Goal: Entertainment & Leisure: Consume media (video, audio)

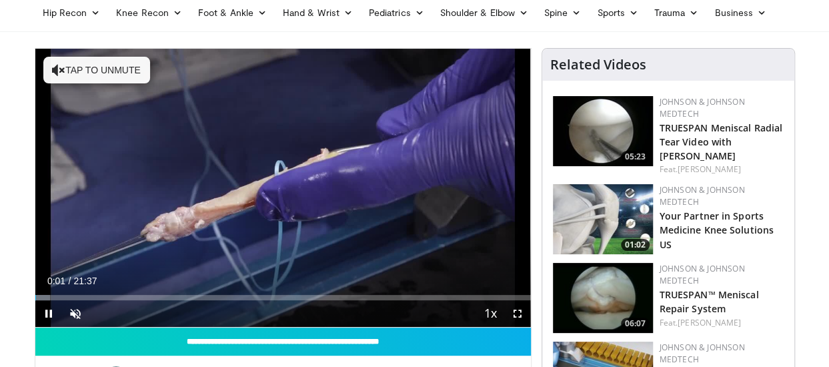
scroll to position [55, 0]
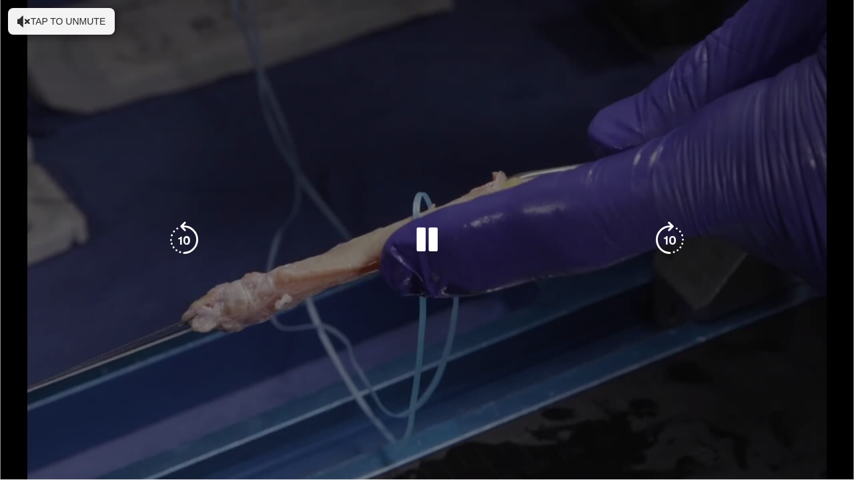
click at [795, 152] on div "10 seconds Tap to unmute" at bounding box center [427, 239] width 854 height 479
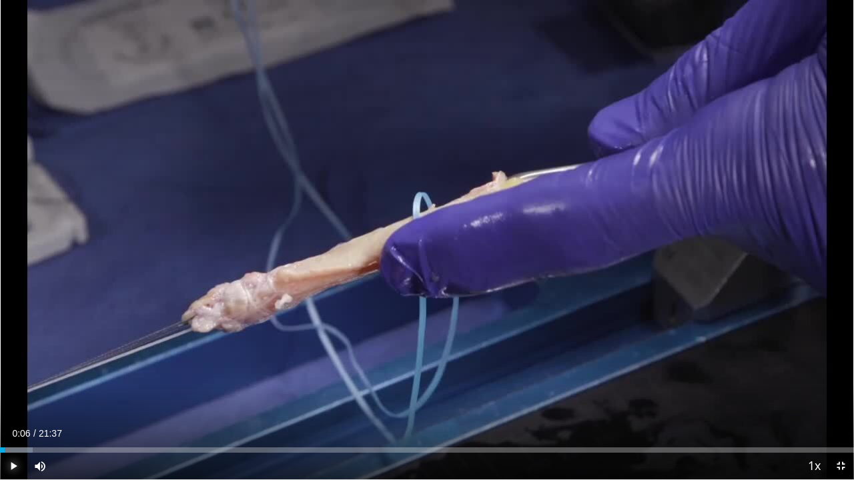
click at [11, 366] on span "Video Player" at bounding box center [13, 466] width 27 height 27
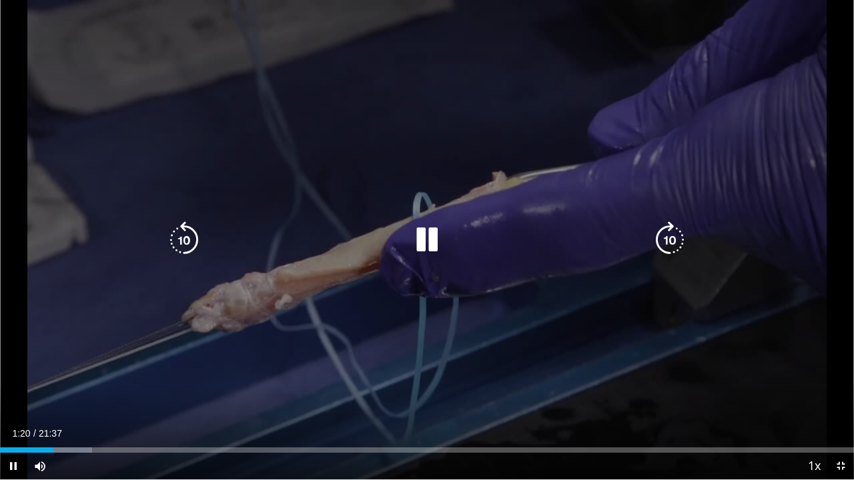
click at [187, 237] on icon "Video Player" at bounding box center [183, 239] width 37 height 37
click at [187, 237] on div "10 seconds Tap to unmute" at bounding box center [427, 239] width 854 height 479
click at [187, 237] on icon "Video Player" at bounding box center [183, 239] width 37 height 37
click at [187, 237] on div "30 seconds Tap to unmute" at bounding box center [427, 239] width 854 height 479
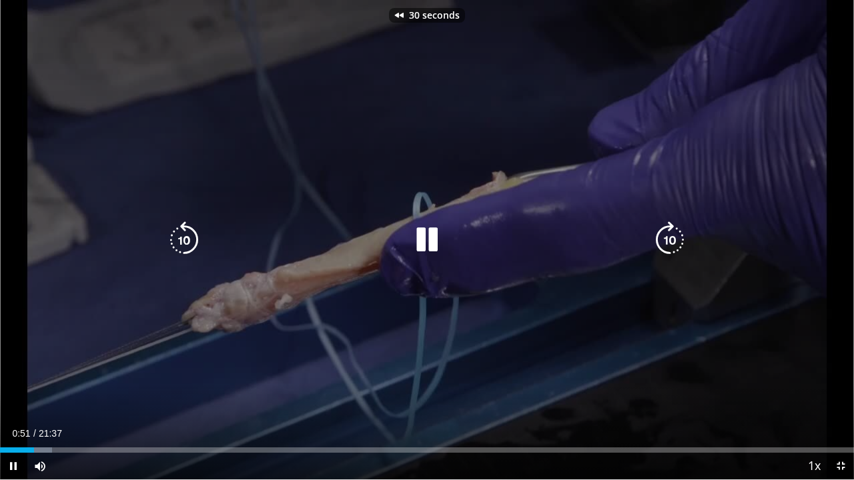
click at [187, 237] on icon "Video Player" at bounding box center [183, 239] width 37 height 37
click at [187, 237] on div "40 seconds Tap to unmute" at bounding box center [427, 239] width 854 height 479
click at [187, 237] on icon "Video Player" at bounding box center [183, 239] width 37 height 37
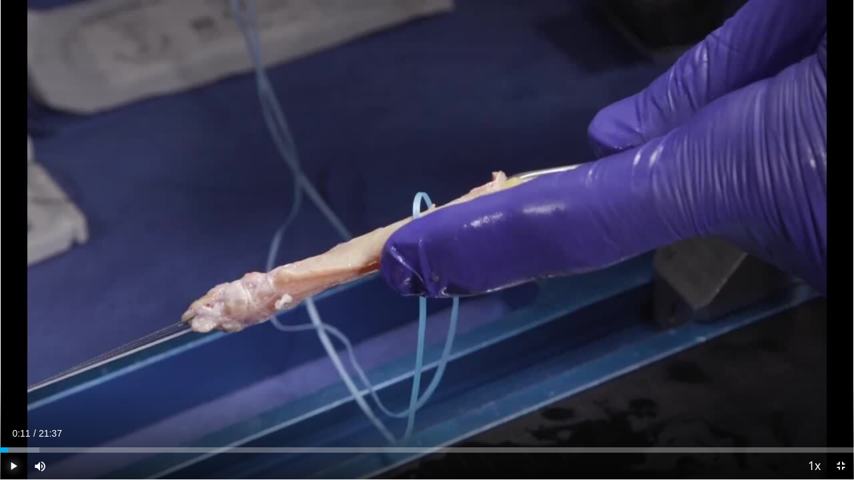
click at [11, 366] on span "Video Player" at bounding box center [13, 466] width 27 height 27
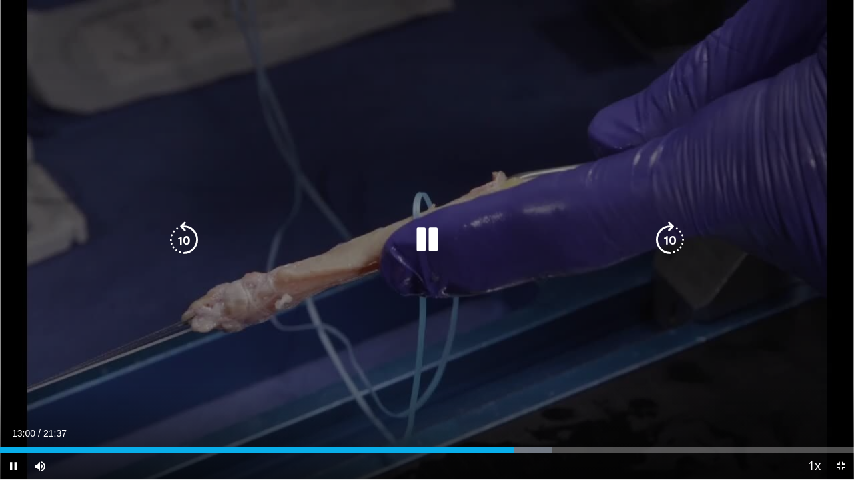
click at [677, 243] on icon "Video Player" at bounding box center [669, 239] width 37 height 37
click at [195, 235] on icon "Video Player" at bounding box center [183, 239] width 37 height 37
click at [296, 136] on div "20 seconds Tap to unmute" at bounding box center [427, 239] width 854 height 479
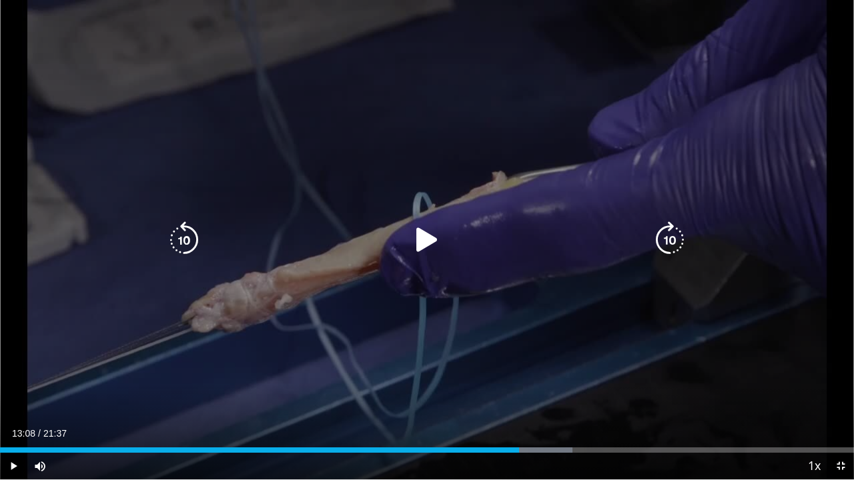
click at [296, 136] on div "20 seconds Tap to unmute" at bounding box center [427, 239] width 854 height 479
click at [678, 235] on icon "Video Player" at bounding box center [669, 239] width 37 height 37
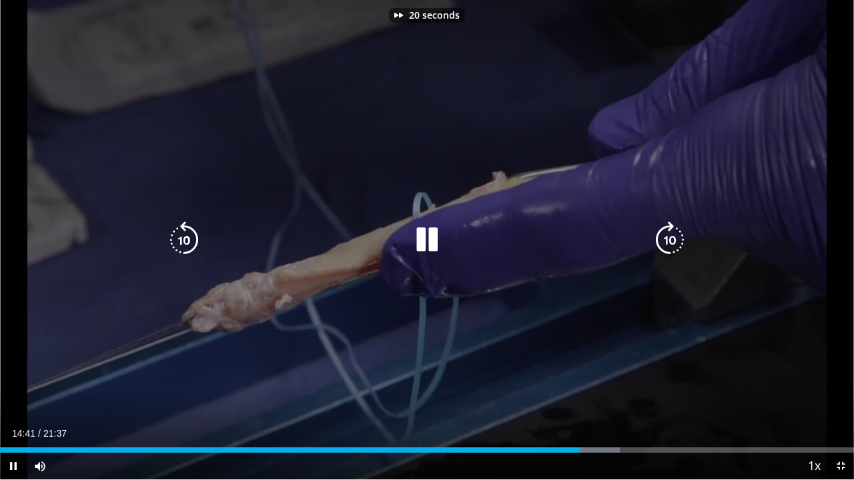
click at [678, 235] on icon "Video Player" at bounding box center [669, 239] width 37 height 37
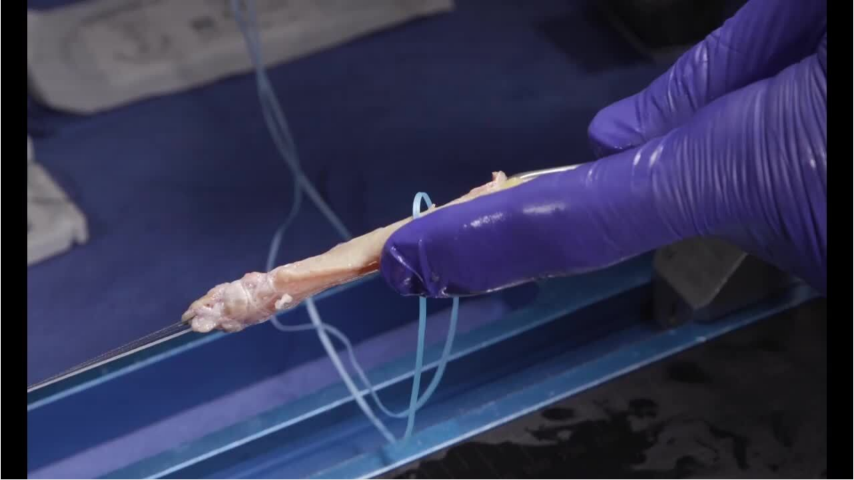
click at [678, 235] on div "70 seconds Tap to unmute" at bounding box center [427, 239] width 854 height 479
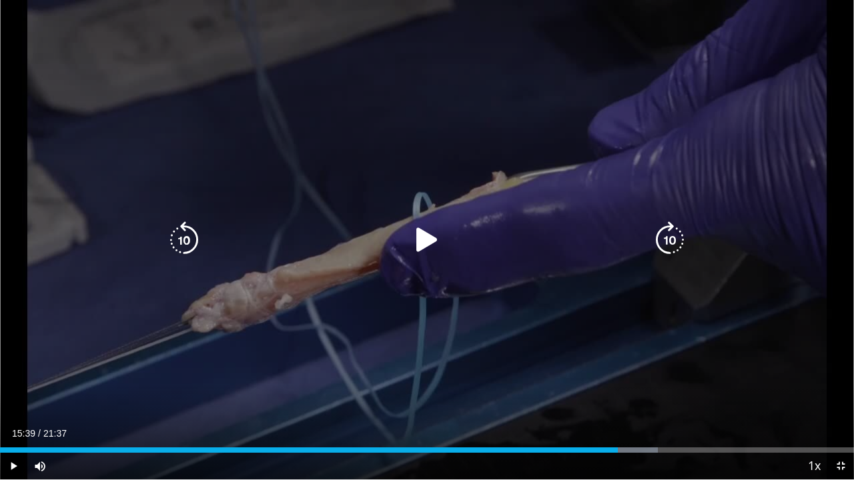
click at [423, 247] on icon "Video Player" at bounding box center [426, 239] width 37 height 37
click at [665, 243] on icon "Video Player" at bounding box center [669, 239] width 37 height 37
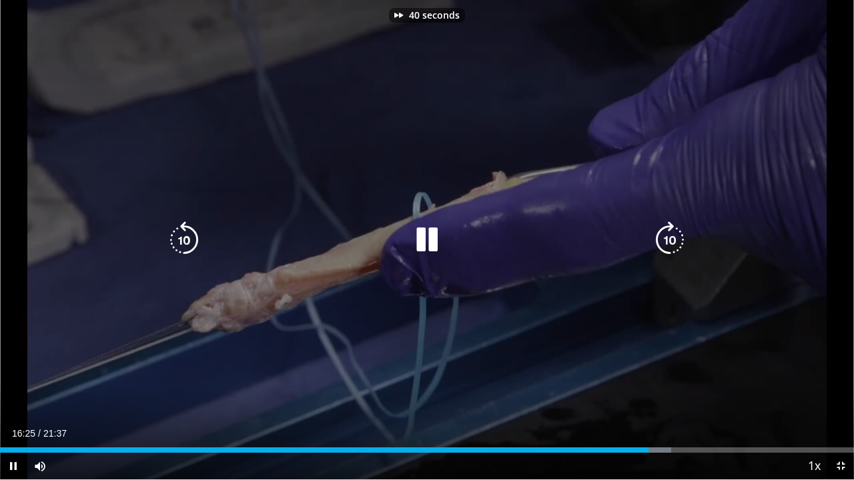
click at [665, 243] on icon "Video Player" at bounding box center [669, 239] width 37 height 37
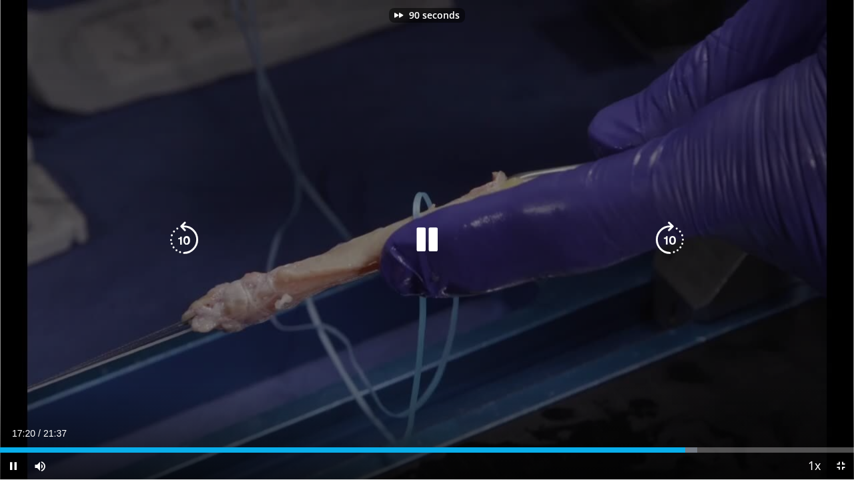
click at [665, 243] on icon "Video Player" at bounding box center [669, 239] width 37 height 37
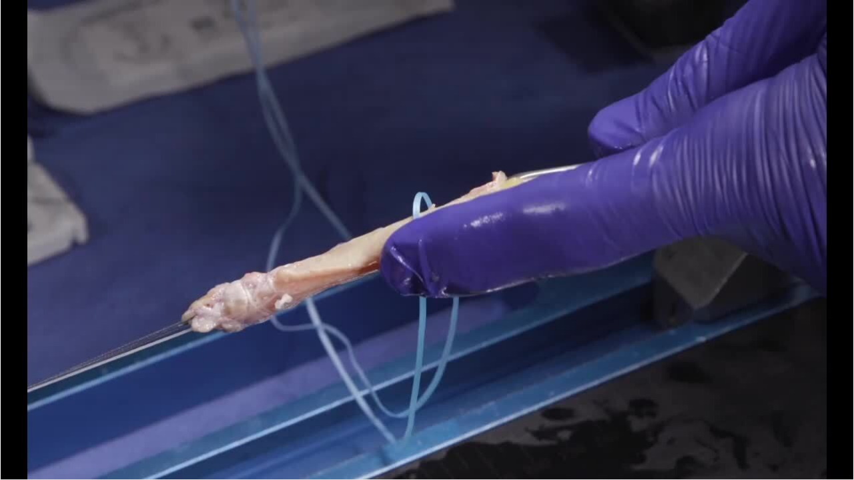
click at [665, 243] on div "140 seconds Tap to unmute" at bounding box center [427, 239] width 854 height 479
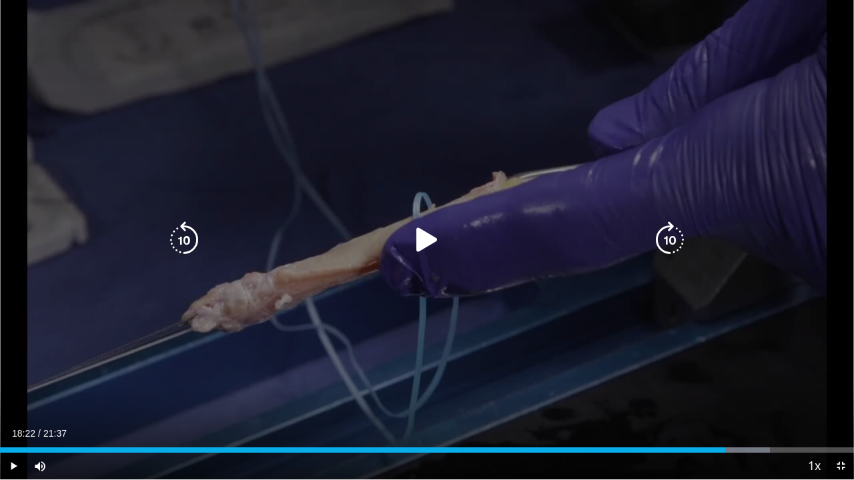
click at [671, 241] on icon "Video Player" at bounding box center [669, 239] width 37 height 37
click at [425, 233] on icon "Video Player" at bounding box center [426, 239] width 37 height 37
click at [666, 236] on icon "Video Player" at bounding box center [669, 239] width 37 height 37
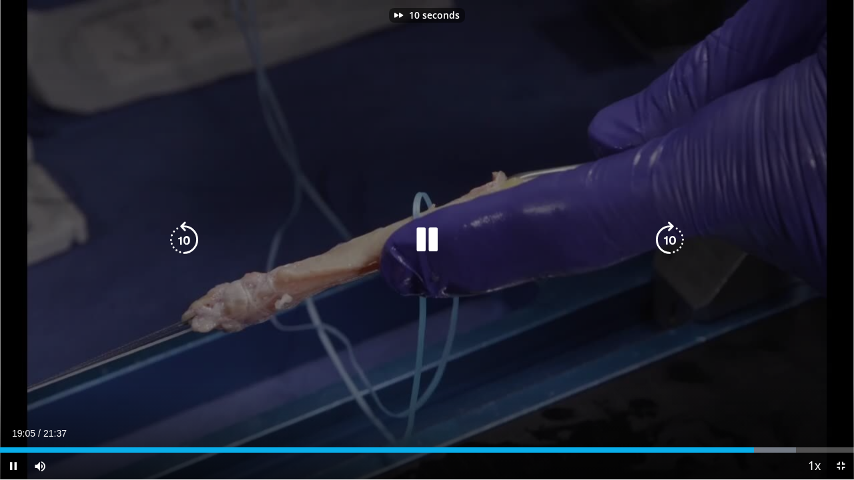
click at [666, 236] on icon "Video Player" at bounding box center [669, 239] width 37 height 37
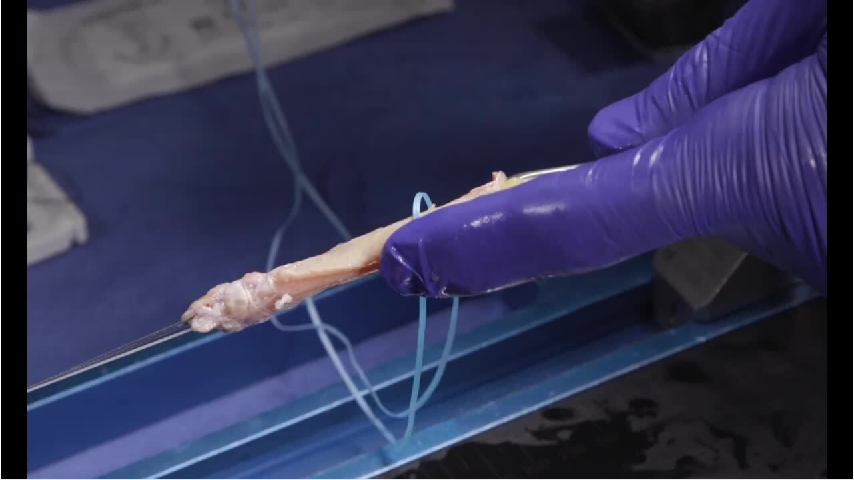
click at [666, 236] on div "20 seconds Tap to unmute" at bounding box center [427, 239] width 854 height 479
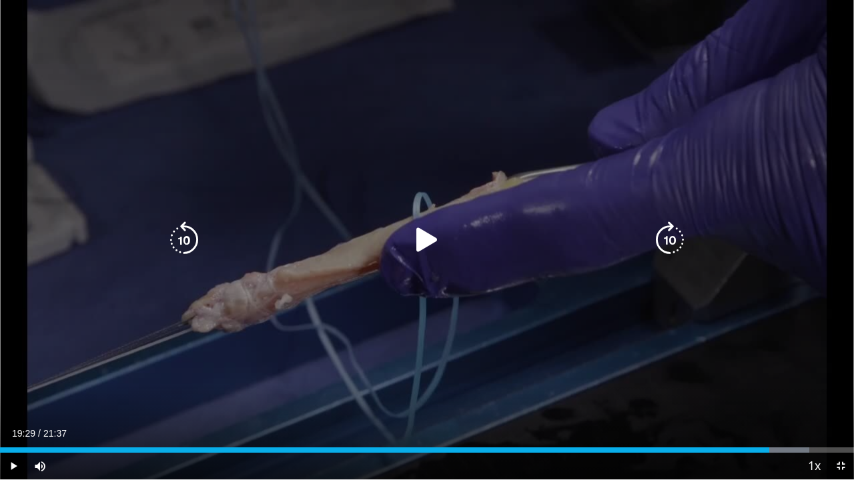
click at [669, 248] on icon "Video Player" at bounding box center [669, 239] width 37 height 37
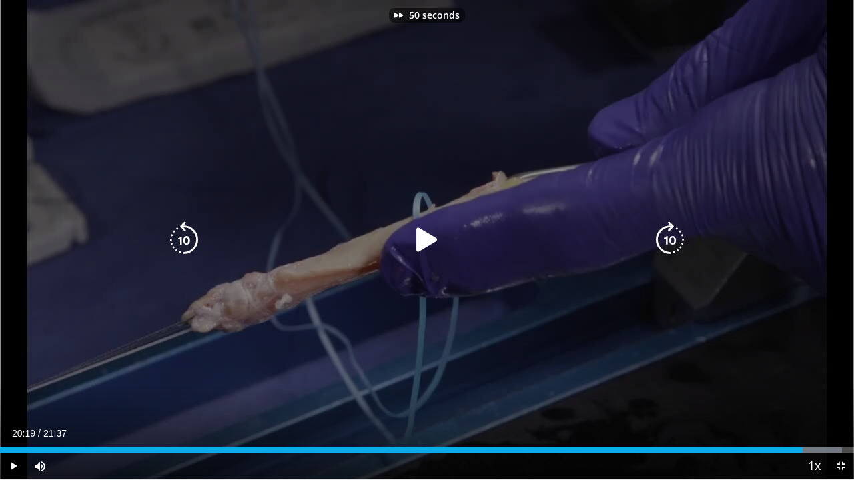
click at [417, 230] on icon "Video Player" at bounding box center [426, 239] width 37 height 37
click at [665, 241] on icon "Video Player" at bounding box center [669, 239] width 37 height 37
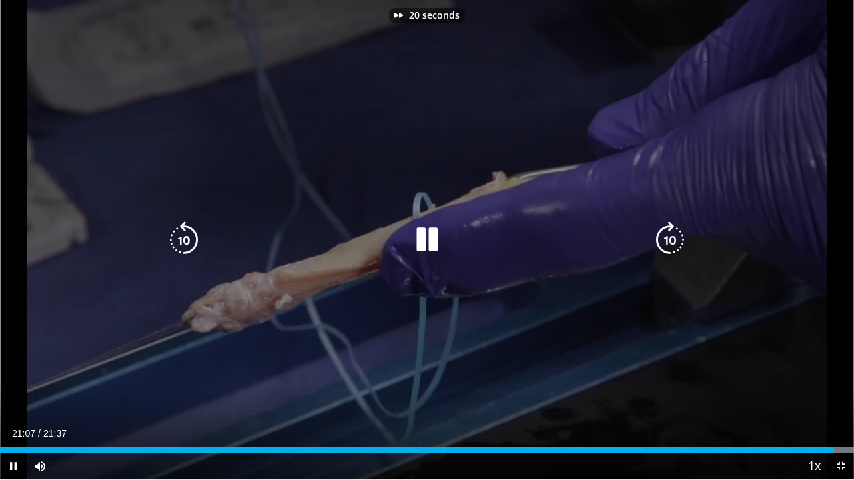
click at [665, 241] on icon "Video Player" at bounding box center [669, 239] width 37 height 37
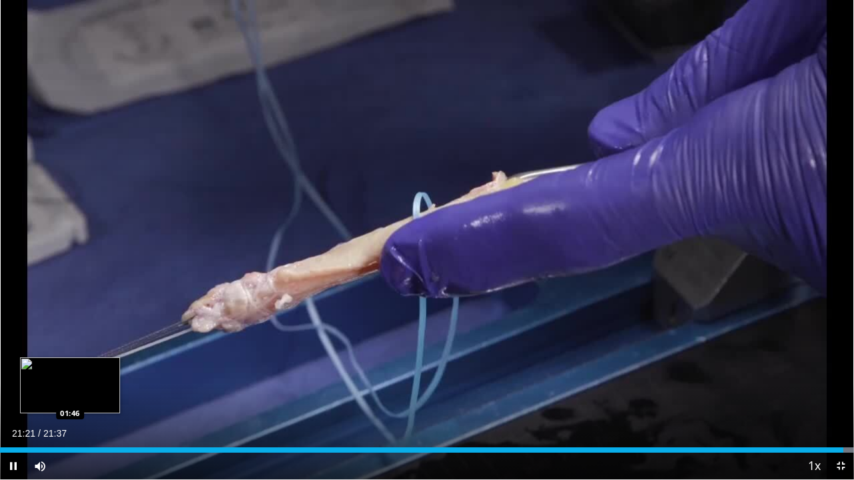
click at [70, 366] on div "Loaded : 100.00% 21:21 01:46" at bounding box center [427, 446] width 854 height 13
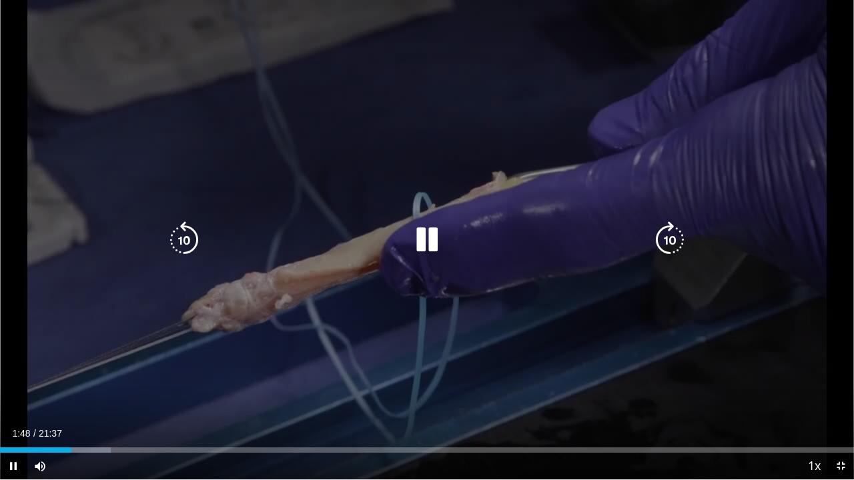
click at [659, 231] on icon "Video Player" at bounding box center [669, 239] width 37 height 37
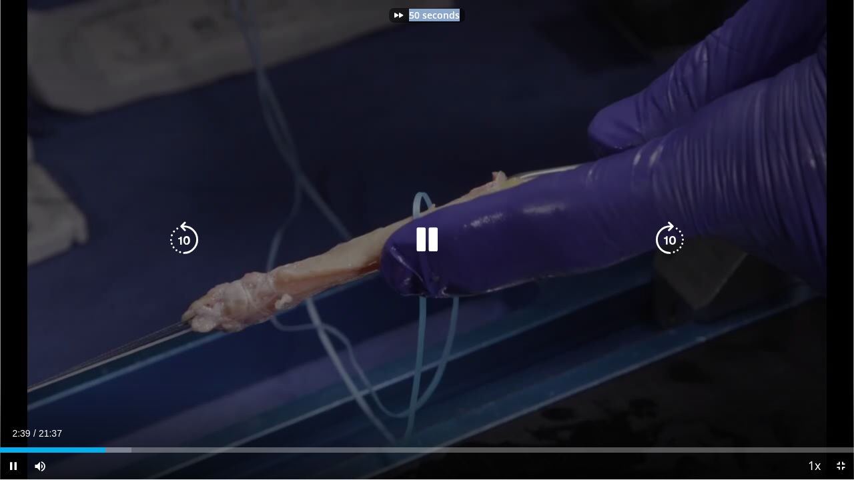
click at [659, 231] on div "50 seconds Tap to unmute" at bounding box center [427, 239] width 854 height 479
click at [659, 231] on icon "Video Player" at bounding box center [669, 239] width 37 height 37
click at [482, 332] on div "60 seconds Tap to unmute" at bounding box center [427, 239] width 854 height 479
click at [671, 237] on icon "Video Player" at bounding box center [669, 239] width 37 height 37
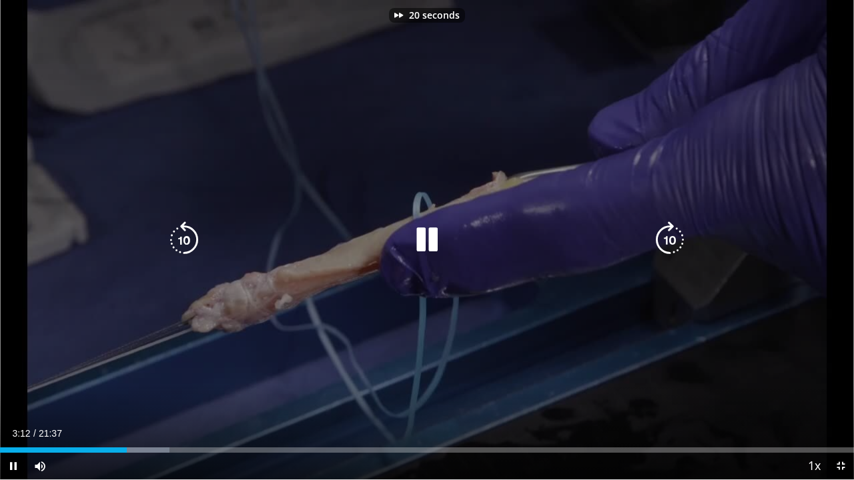
click at [671, 237] on icon "Video Player" at bounding box center [669, 239] width 37 height 37
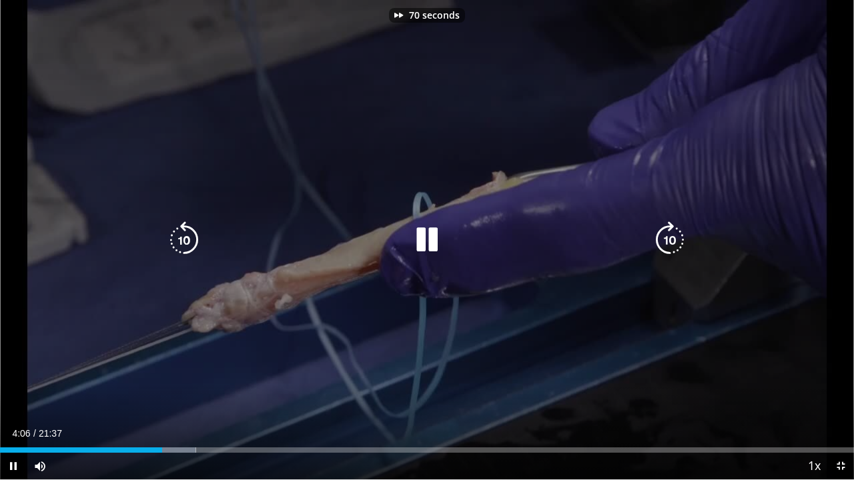
click at [671, 237] on icon "Video Player" at bounding box center [669, 239] width 37 height 37
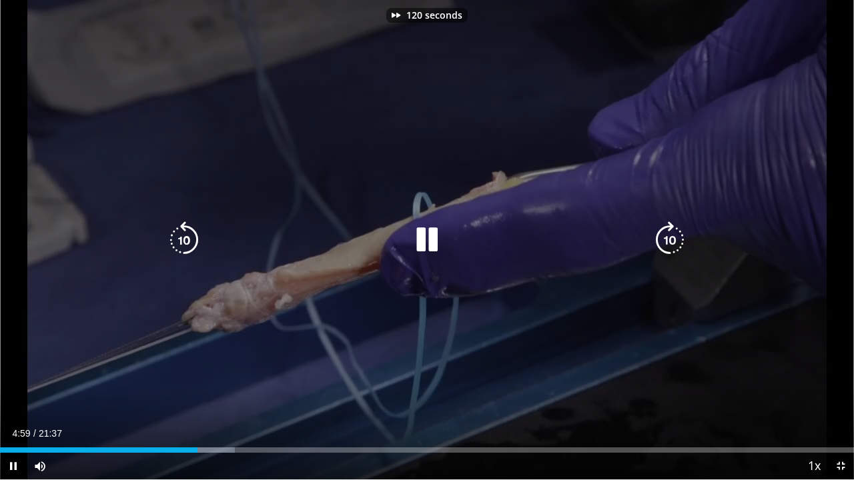
click at [671, 237] on icon "Video Player" at bounding box center [669, 239] width 37 height 37
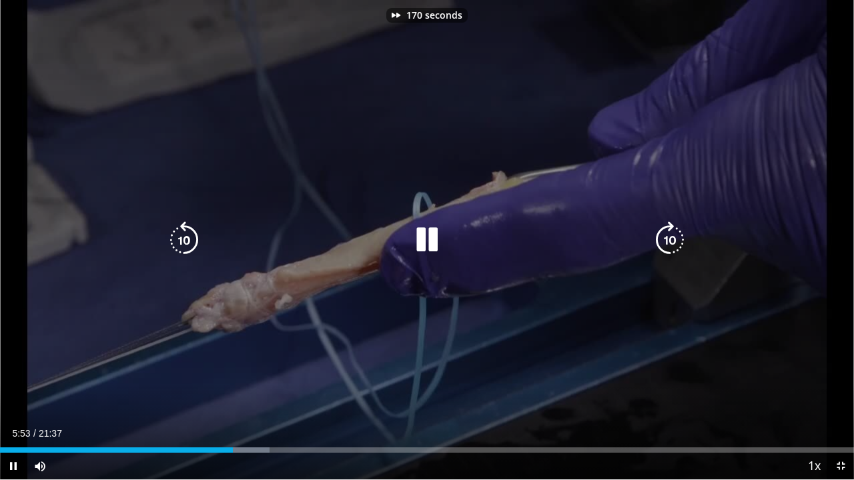
click at [671, 237] on icon "Video Player" at bounding box center [669, 239] width 37 height 37
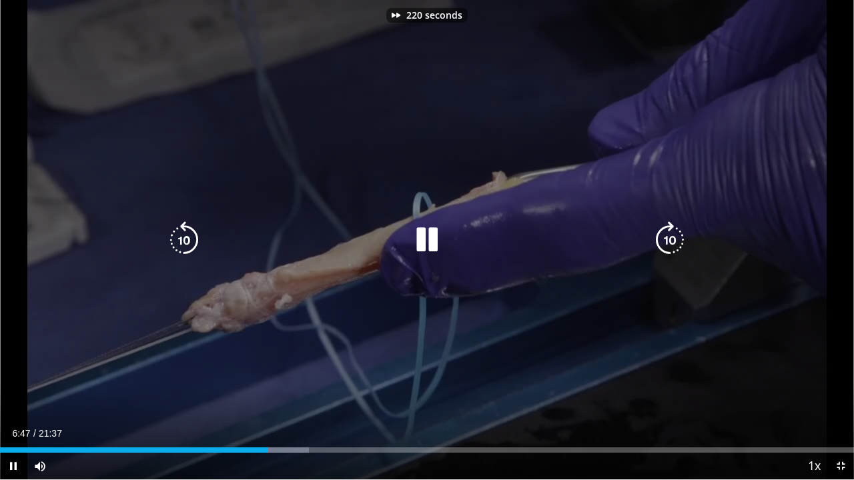
click at [671, 237] on icon "Video Player" at bounding box center [669, 239] width 37 height 37
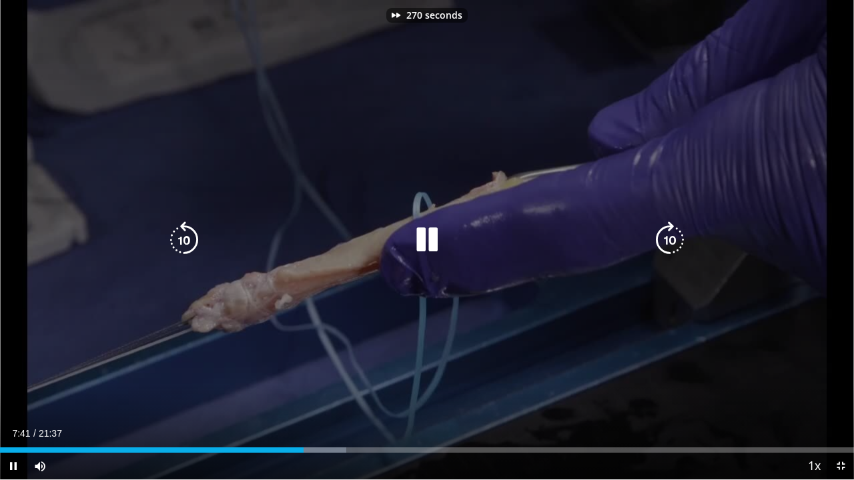
click at [671, 237] on icon "Video Player" at bounding box center [669, 239] width 37 height 37
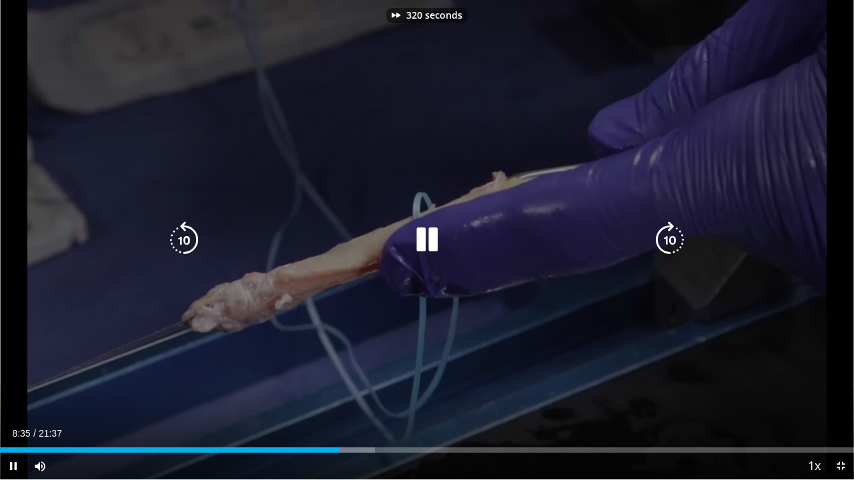
click at [671, 237] on icon "Video Player" at bounding box center [669, 239] width 37 height 37
click at [663, 233] on icon "Video Player" at bounding box center [669, 239] width 37 height 37
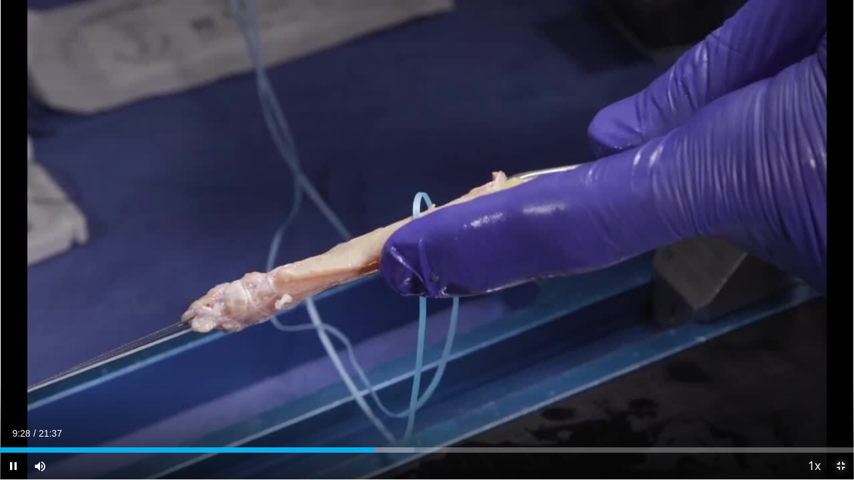
click at [828, 366] on span "Video Player" at bounding box center [840, 466] width 27 height 27
